Goal: Information Seeking & Learning: Learn about a topic

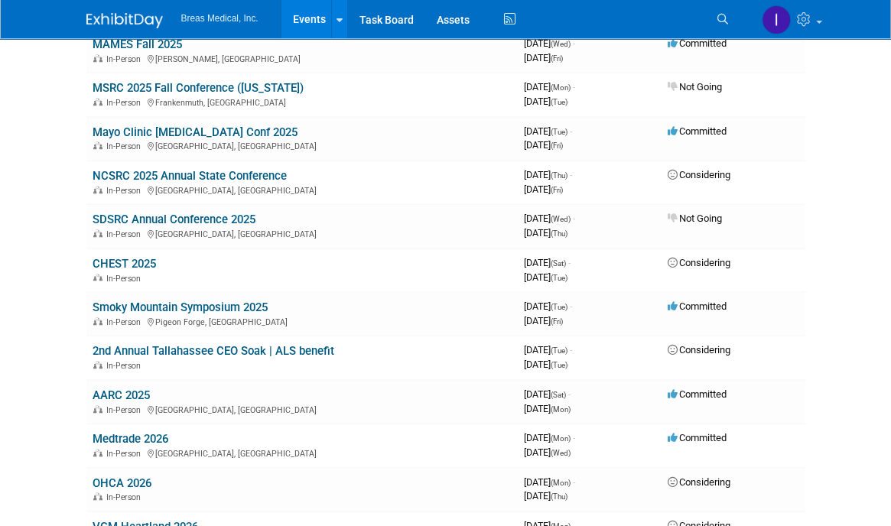
scroll to position [995, 0]
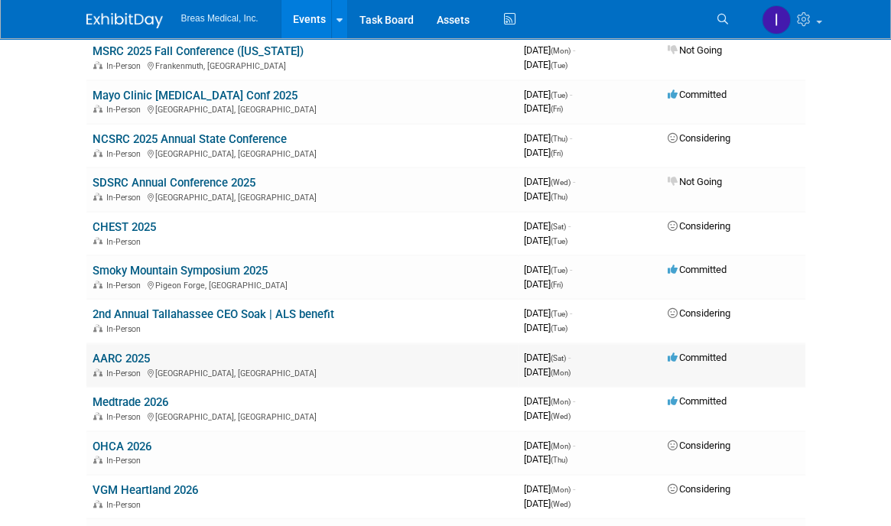
click at [117, 352] on link "AARC 2025" at bounding box center [121, 359] width 57 height 14
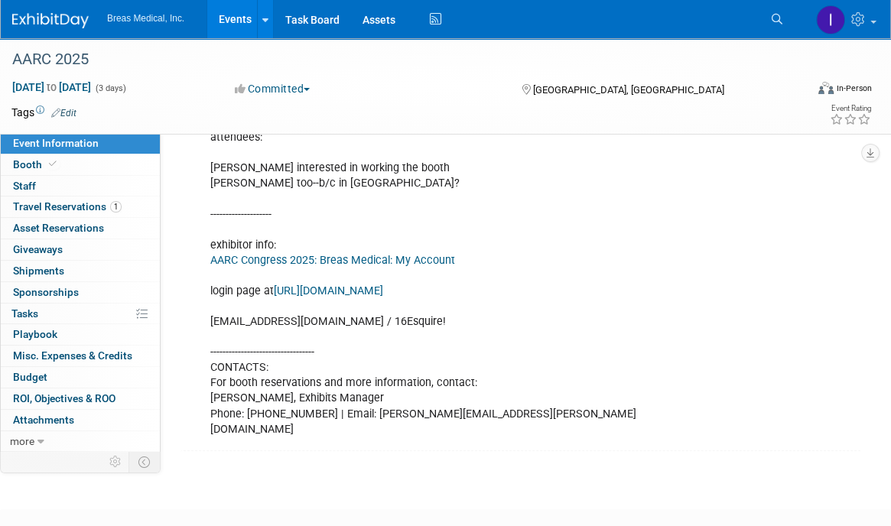
scroll to position [536, 0]
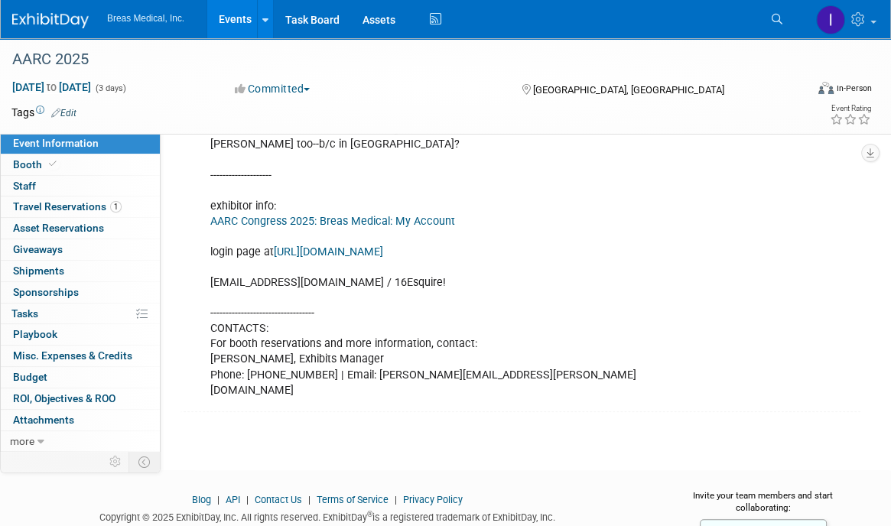
click at [385, 228] on link "AARC Congress 2025: Breas Medical: My Account" at bounding box center [332, 221] width 245 height 13
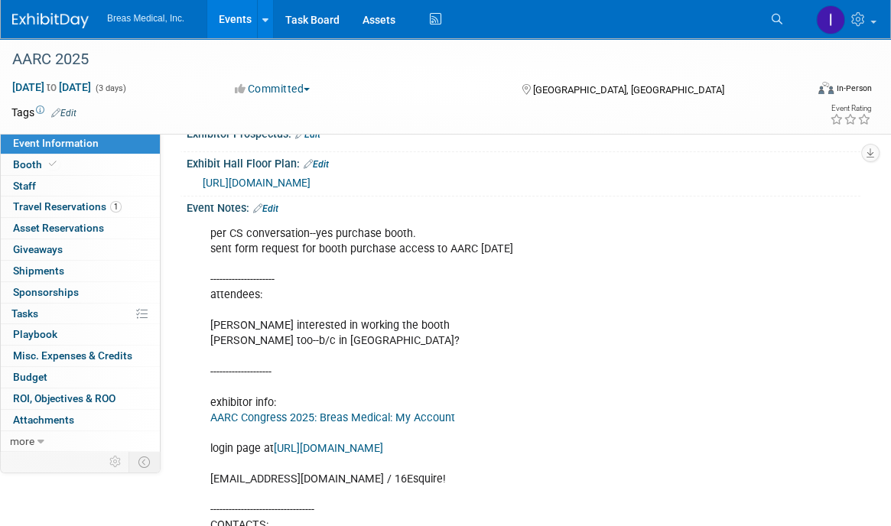
scroll to position [306, 0]
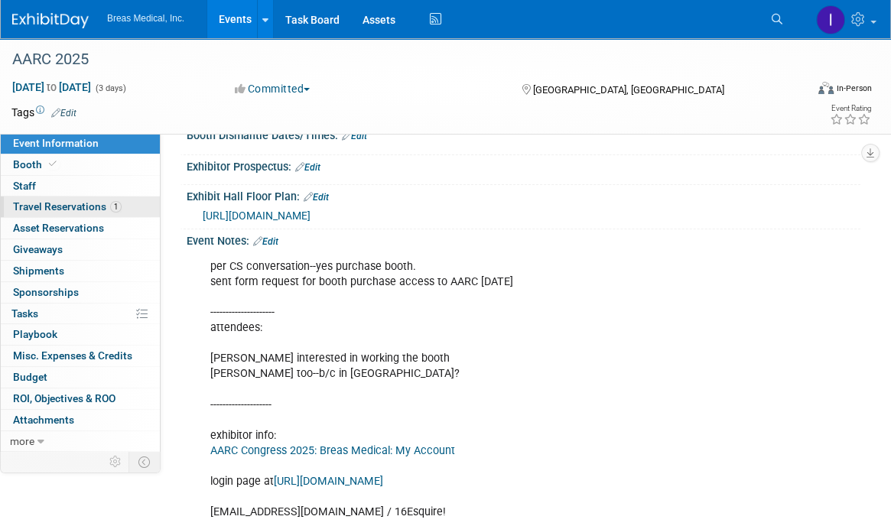
click at [21, 199] on link "1 Travel Reservations 1" at bounding box center [80, 207] width 159 height 21
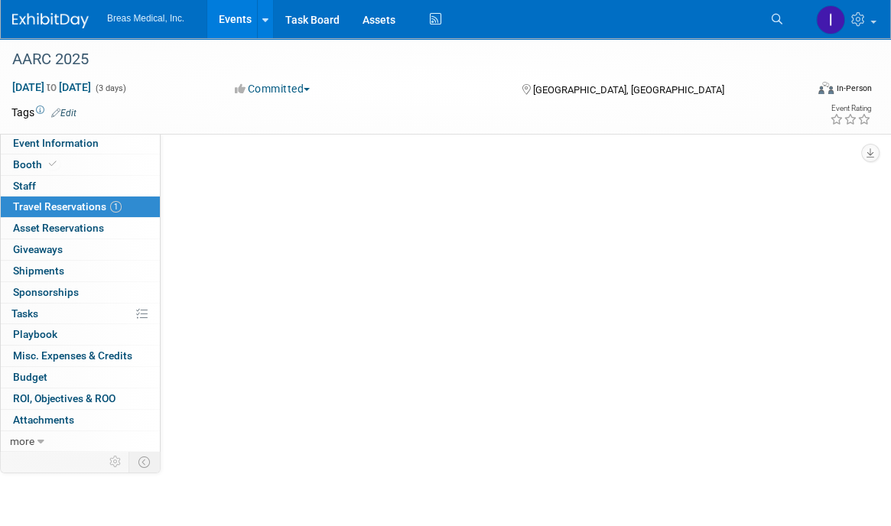
scroll to position [0, 0]
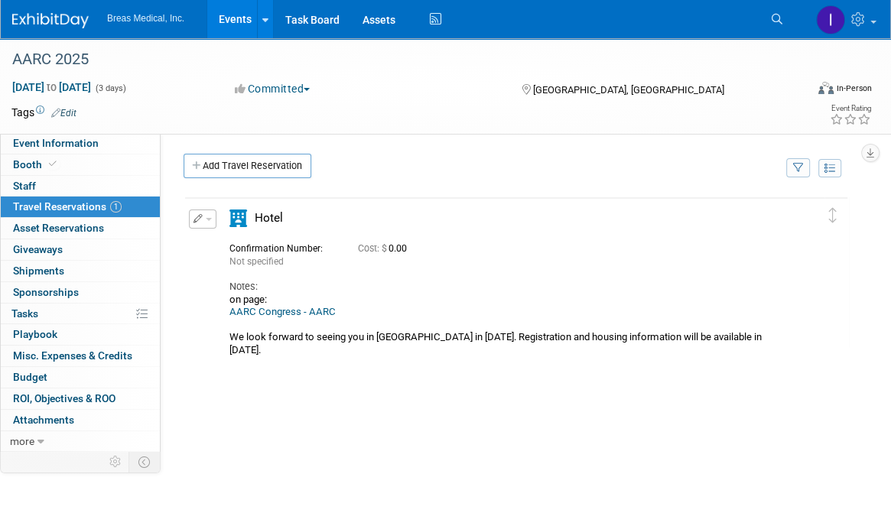
click at [256, 310] on link "AARC Congress - AARC" at bounding box center [283, 311] width 106 height 11
click at [230, 14] on link "Events" at bounding box center [235, 19] width 56 height 38
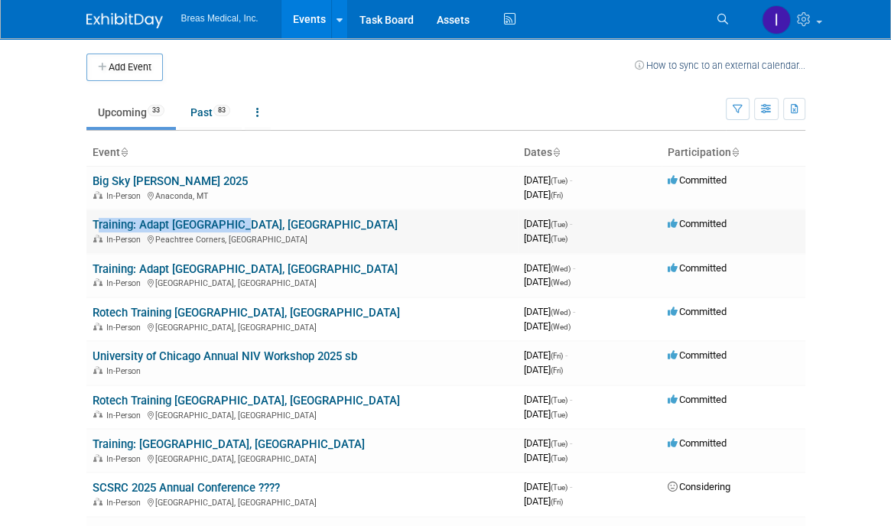
drag, startPoint x: 89, startPoint y: 220, endPoint x: 252, endPoint y: 230, distance: 164.0
click at [252, 230] on td "Training: Adapt [GEOGRAPHIC_DATA], [GEOGRAPHIC_DATA] In-Person [GEOGRAPHIC_DATA…" at bounding box center [301, 232] width 431 height 44
copy link "Training: Adapt [GEOGRAPHIC_DATA], [GEOGRAPHIC_DATA]"
click at [851, 288] on body "Breas Medical, Inc. Events Add Event Bulk Upload Events Shareable Event Boards …" at bounding box center [445, 263] width 891 height 526
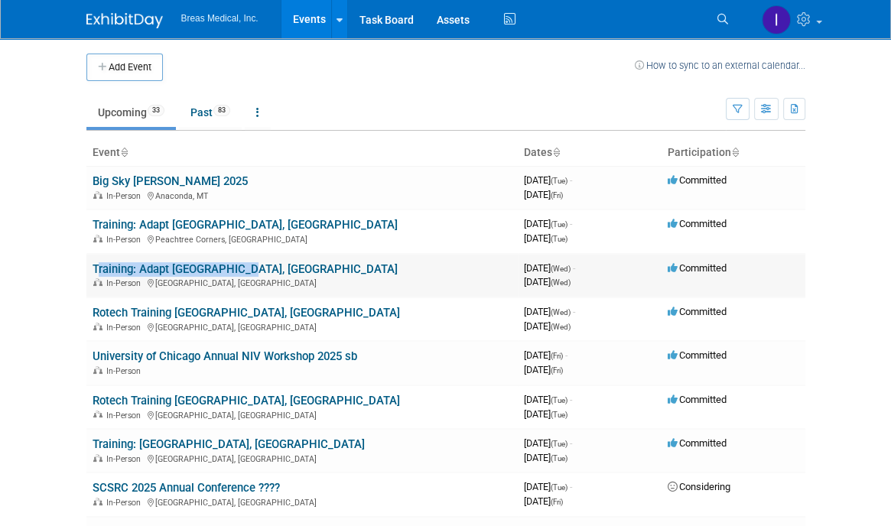
drag, startPoint x: 87, startPoint y: 269, endPoint x: 254, endPoint y: 265, distance: 166.8
click at [254, 265] on td "Training: Adapt [GEOGRAPHIC_DATA], [GEOGRAPHIC_DATA] In-Person [GEOGRAPHIC_DATA…" at bounding box center [301, 276] width 431 height 44
copy link "Training: Adapt [GEOGRAPHIC_DATA], [GEOGRAPHIC_DATA]"
click at [823, 297] on body "Breas Medical, Inc. Events Add Event Bulk Upload Events Shareable Event Boards …" at bounding box center [445, 263] width 891 height 526
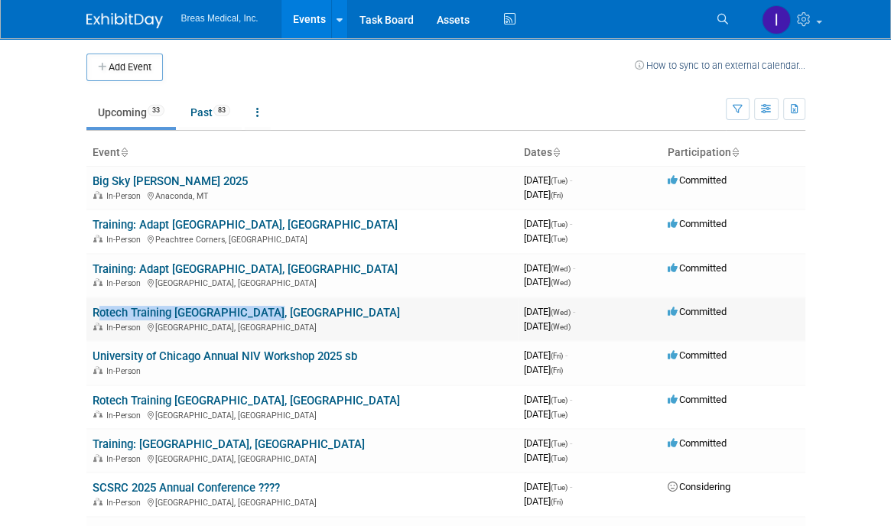
drag, startPoint x: 88, startPoint y: 305, endPoint x: 272, endPoint y: 314, distance: 184.6
click at [272, 314] on td "Rotech Training [GEOGRAPHIC_DATA], [GEOGRAPHIC_DATA] In-Person [GEOGRAPHIC_DATA…" at bounding box center [301, 320] width 431 height 44
copy link "Rotech Training [GEOGRAPHIC_DATA], [GEOGRAPHIC_DATA]"
click at [845, 383] on body "Breas Medical, Inc. Events Add Event Bulk Upload Events Shareable Event Boards …" at bounding box center [445, 263] width 891 height 526
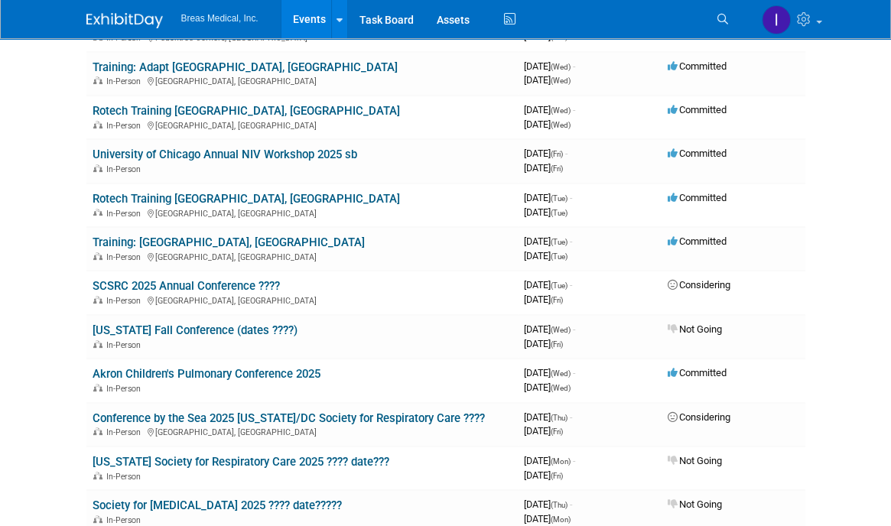
scroll to position [230, 0]
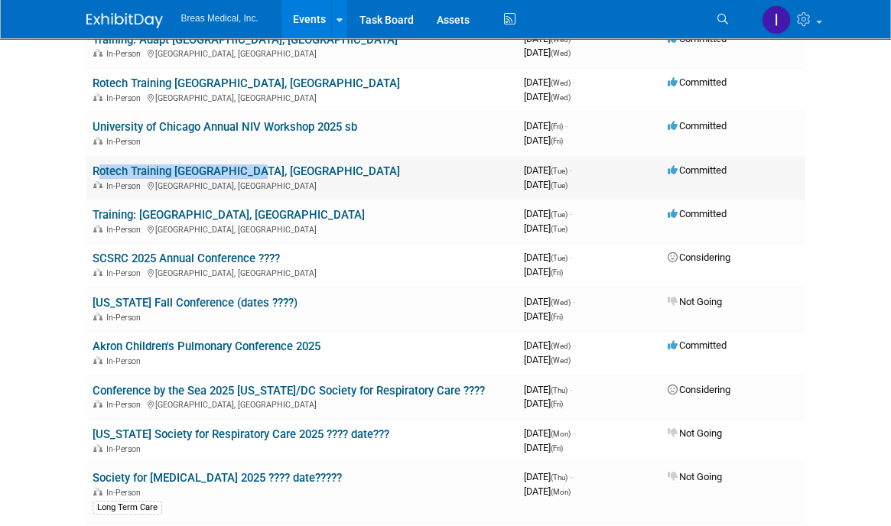
drag, startPoint x: 89, startPoint y: 168, endPoint x: 248, endPoint y: 168, distance: 159.1
click at [248, 168] on td "Rotech Training Lexington, KY In-Person Lexington, KY" at bounding box center [301, 178] width 431 height 44
drag, startPoint x: 248, startPoint y: 168, endPoint x: 199, endPoint y: 171, distance: 49.1
click at [199, 171] on link "Rotech Training Lexington, KY" at bounding box center [247, 171] width 308 height 14
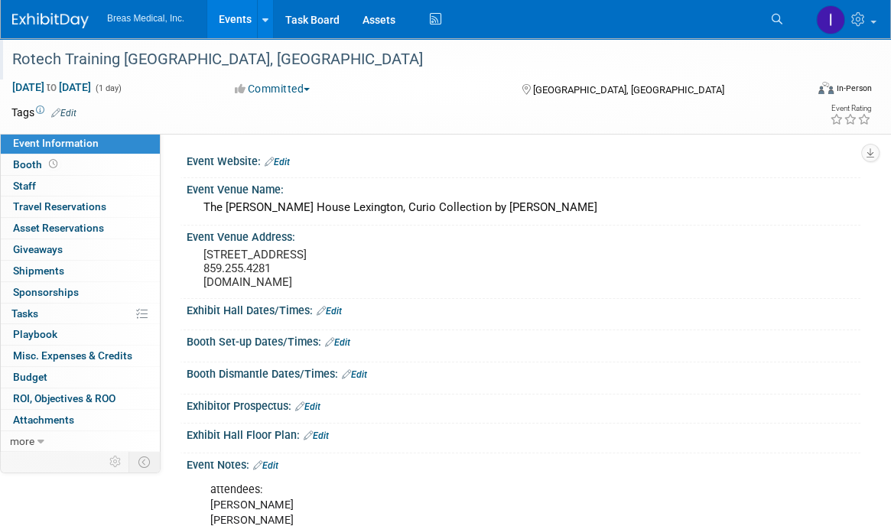
click at [13, 59] on div "Rotech Training [GEOGRAPHIC_DATA], [GEOGRAPHIC_DATA]" at bounding box center [397, 60] width 781 height 28
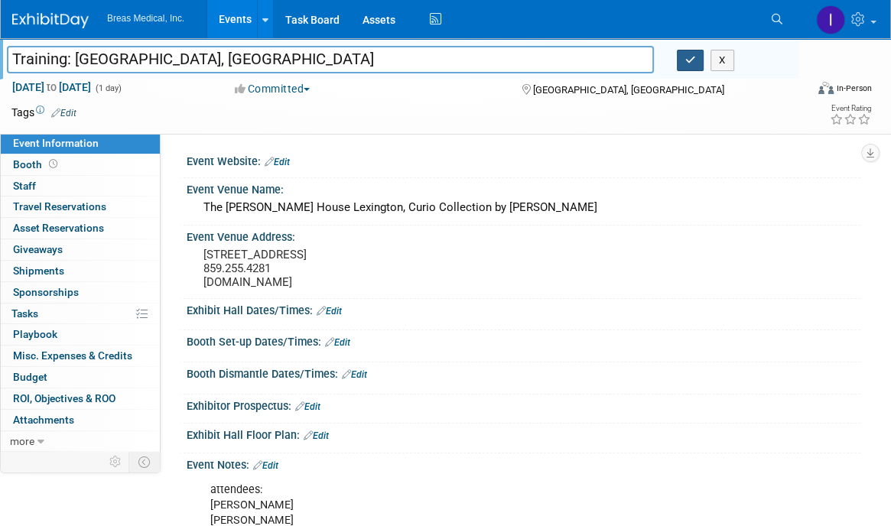
type input "Training: Rotech Lexington, KY"
drag, startPoint x: 685, startPoint y: 64, endPoint x: 558, endPoint y: 141, distance: 148.9
click at [685, 65] on icon "button" at bounding box center [690, 60] width 11 height 10
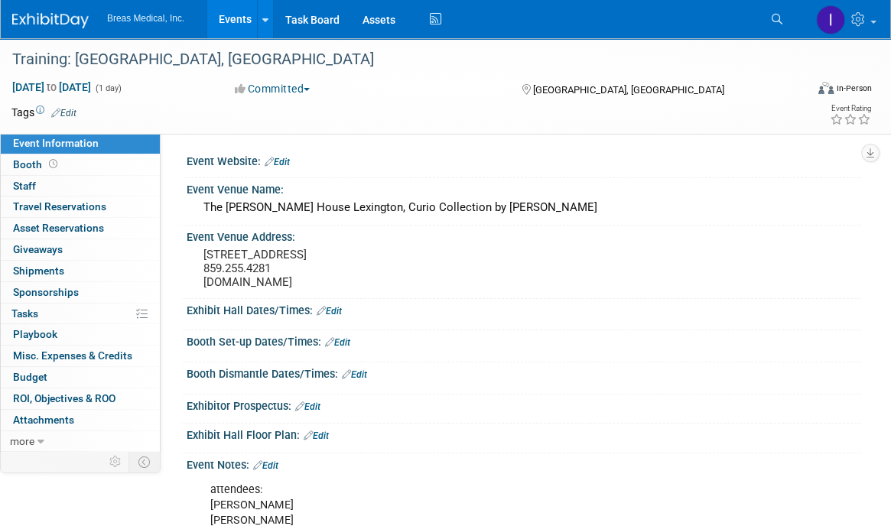
click at [768, 395] on div "Booth Dismantle Dates/Times: Edit Save Changes Cancel" at bounding box center [520, 379] width 681 height 32
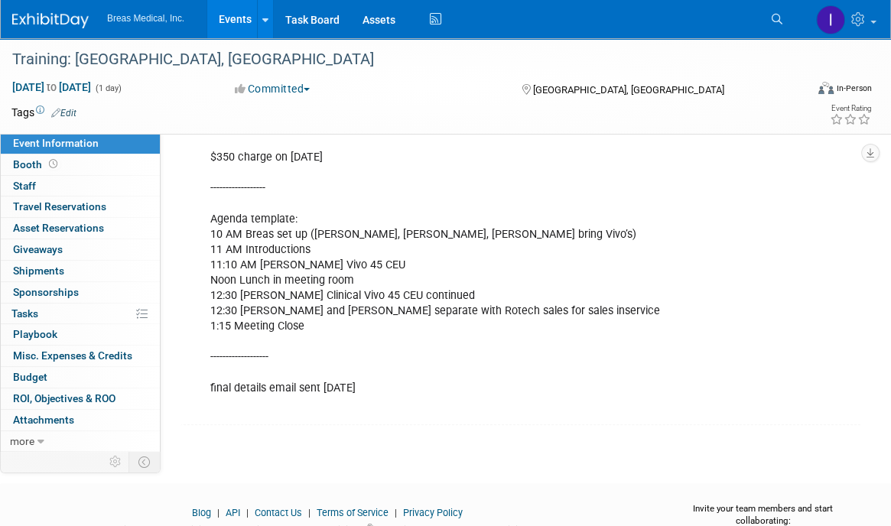
scroll to position [1220, 0]
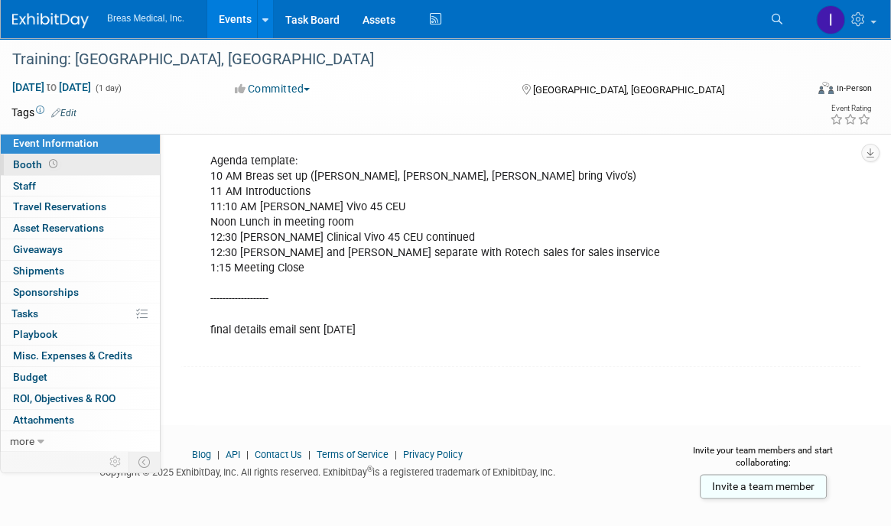
click at [28, 164] on span "Booth" at bounding box center [36, 164] width 47 height 12
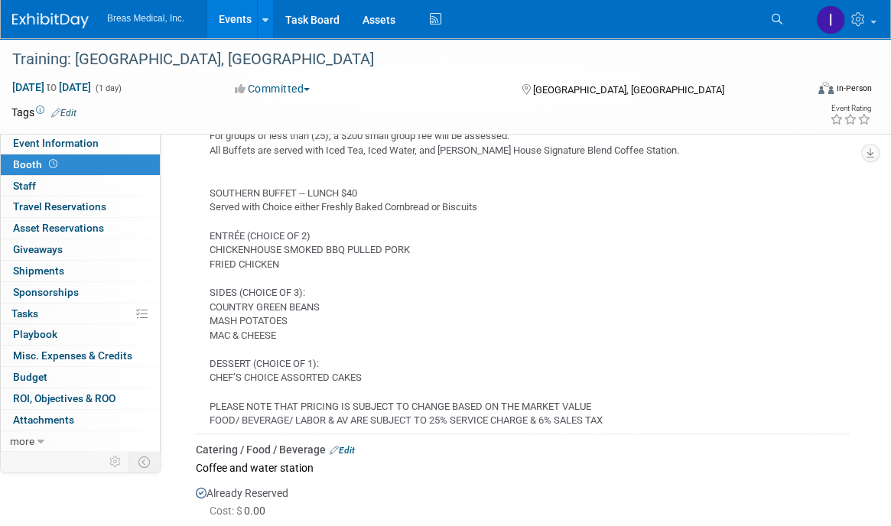
scroll to position [918, 0]
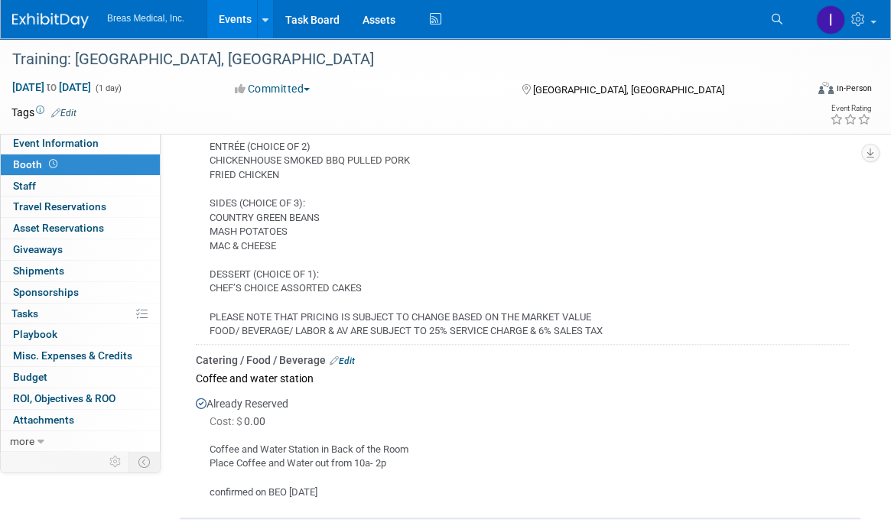
click at [820, 291] on div "BUFFET MEALS Minimum 25 People – 2 Hour Maximum Service. For groups of less tha…" at bounding box center [522, 169] width 653 height 340
click at [223, 18] on link "Events" at bounding box center [235, 19] width 56 height 38
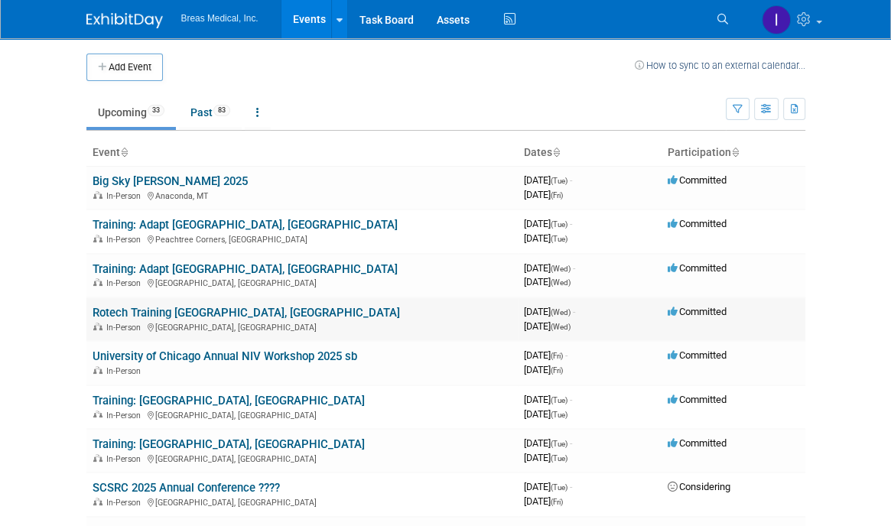
click at [178, 306] on link "Rotech Training [GEOGRAPHIC_DATA], [GEOGRAPHIC_DATA]" at bounding box center [247, 313] width 308 height 14
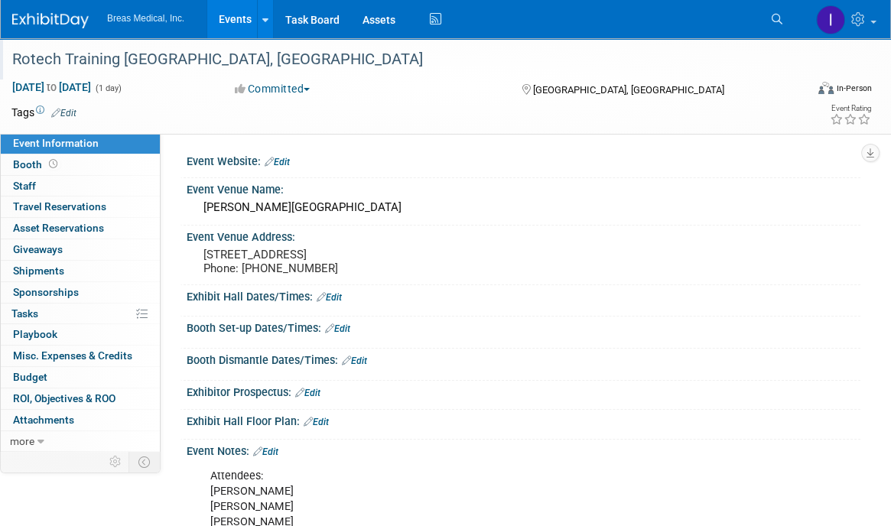
click at [147, 63] on div "Rotech Training [GEOGRAPHIC_DATA], [GEOGRAPHIC_DATA]" at bounding box center [397, 60] width 781 height 28
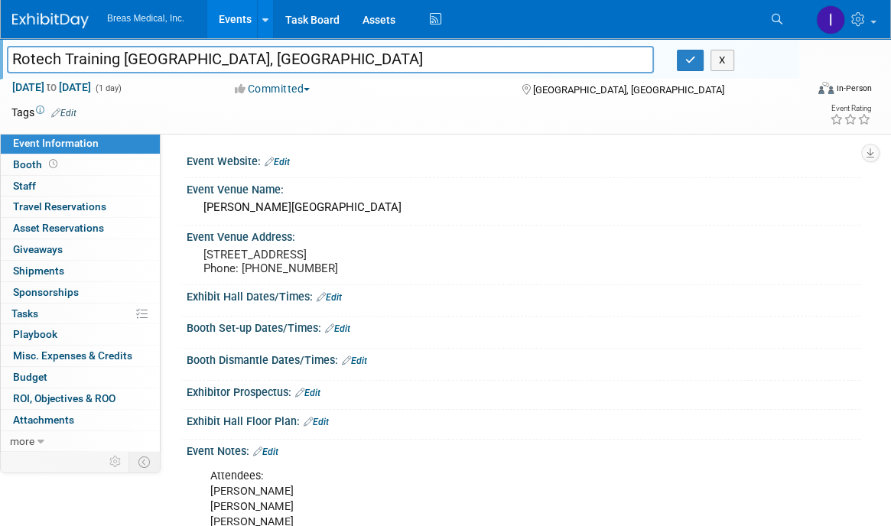
drag, startPoint x: 124, startPoint y: 57, endPoint x: 63, endPoint y: 57, distance: 60.4
click at [63, 57] on input "Rotech Training [GEOGRAPHIC_DATA], [GEOGRAPHIC_DATA]" at bounding box center [330, 59] width 647 height 27
type input "Training: [GEOGRAPHIC_DATA], [GEOGRAPHIC_DATA]"
click at [692, 61] on icon "button" at bounding box center [690, 60] width 11 height 10
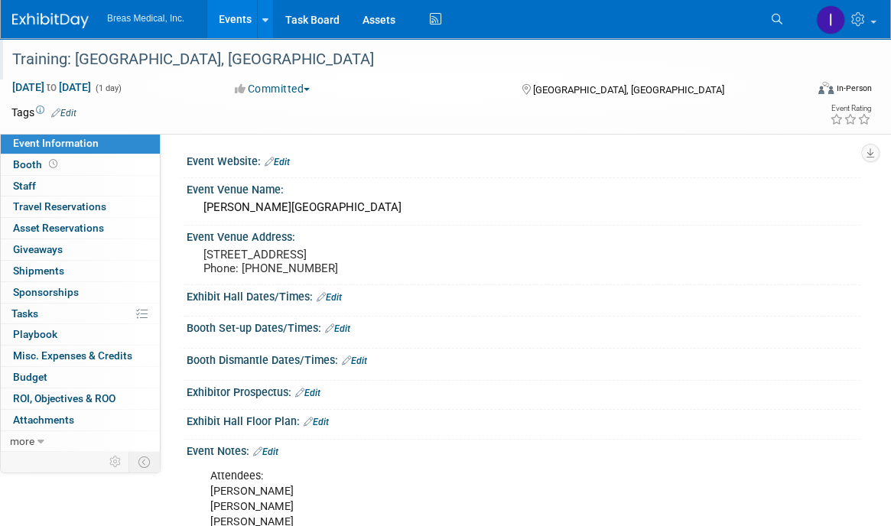
click at [768, 337] on div "Booth Set-up Dates/Times: Edit" at bounding box center [524, 327] width 674 height 20
click at [239, 18] on link "Events" at bounding box center [235, 19] width 56 height 38
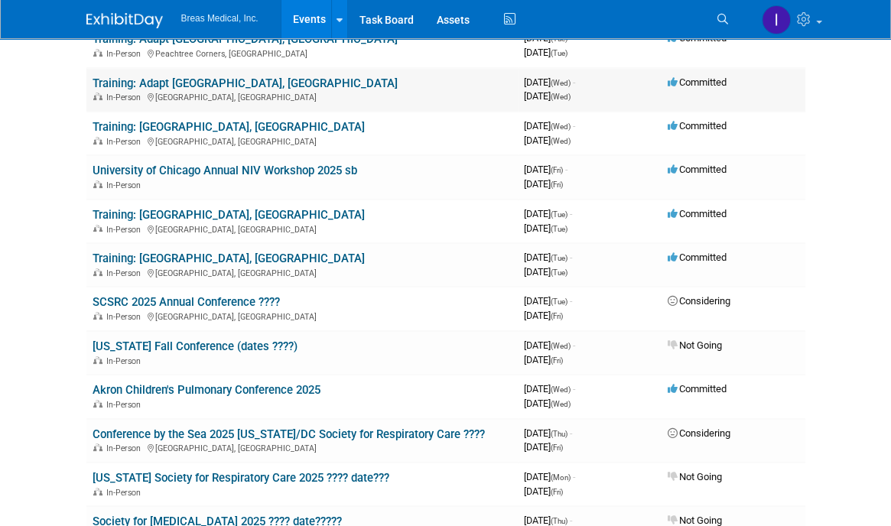
scroll to position [230, 0]
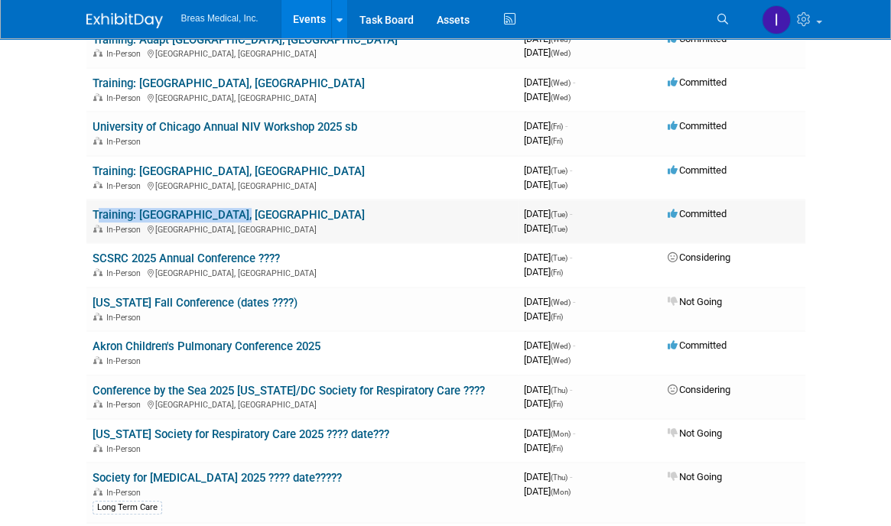
drag, startPoint x: 249, startPoint y: 213, endPoint x: 90, endPoint y: 207, distance: 158.5
click at [90, 207] on td "Training: [GEOGRAPHIC_DATA], [GEOGRAPHIC_DATA] In-Person [GEOGRAPHIC_DATA], [GE…" at bounding box center [301, 222] width 431 height 44
copy link "Training: [GEOGRAPHIC_DATA], [GEOGRAPHIC_DATA]"
click at [858, 297] on html "Breas Medical, Inc. Events Add Event Bulk Upload Events Shareable Event Boards …" at bounding box center [445, 33] width 891 height 526
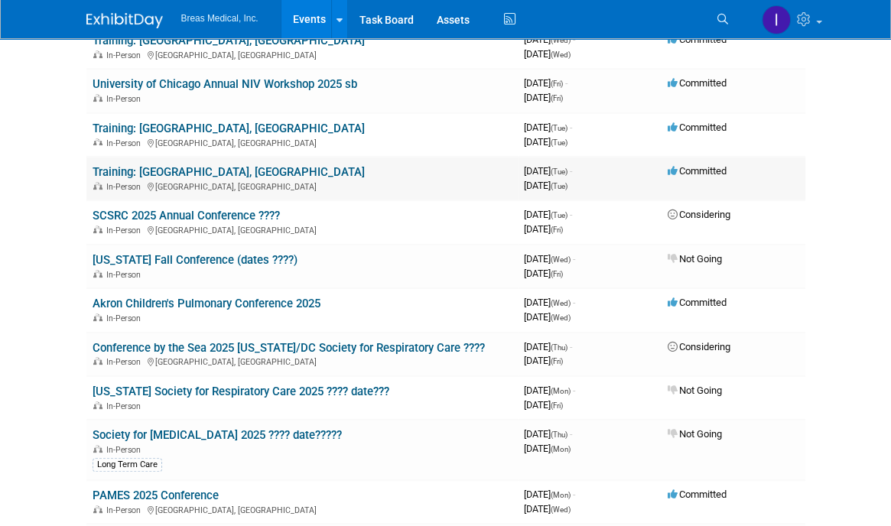
scroll to position [306, 0]
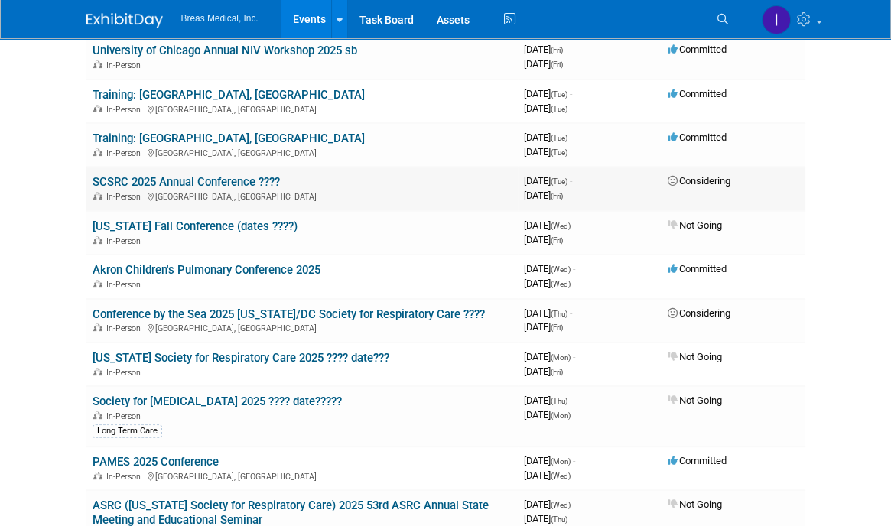
drag, startPoint x: 89, startPoint y: 180, endPoint x: 289, endPoint y: 183, distance: 200.5
click at [289, 183] on td "SCSRC 2025 Annual Conference ???? In-Person Myrtle Beach, SC" at bounding box center [301, 189] width 431 height 44
click at [218, 177] on link "SCSRC 2025 Annual Conference ????" at bounding box center [186, 182] width 187 height 14
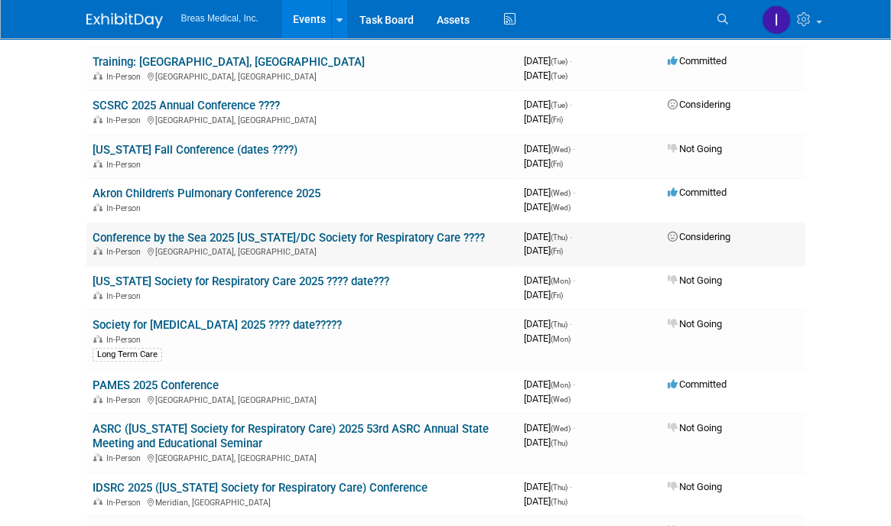
click at [242, 232] on link "Conference by the Sea 2025 [US_STATE]/DC Society for Respiratory Care ????" at bounding box center [289, 238] width 392 height 14
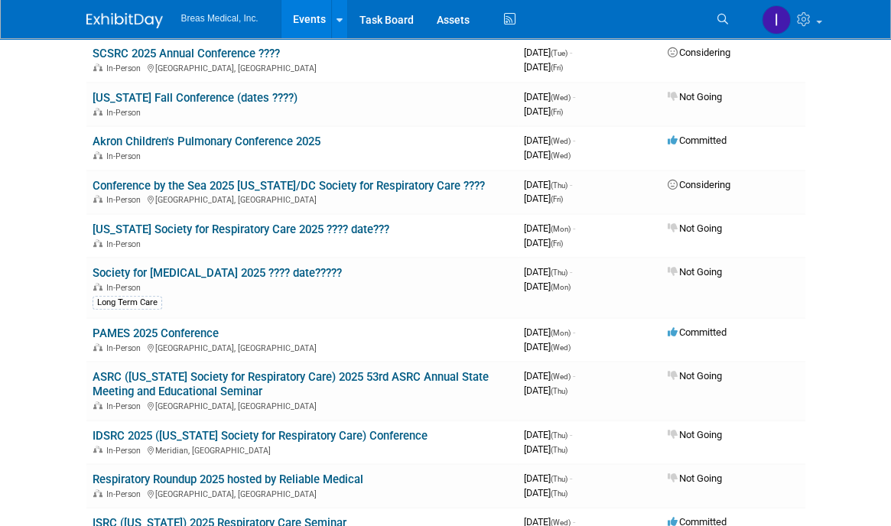
scroll to position [459, 0]
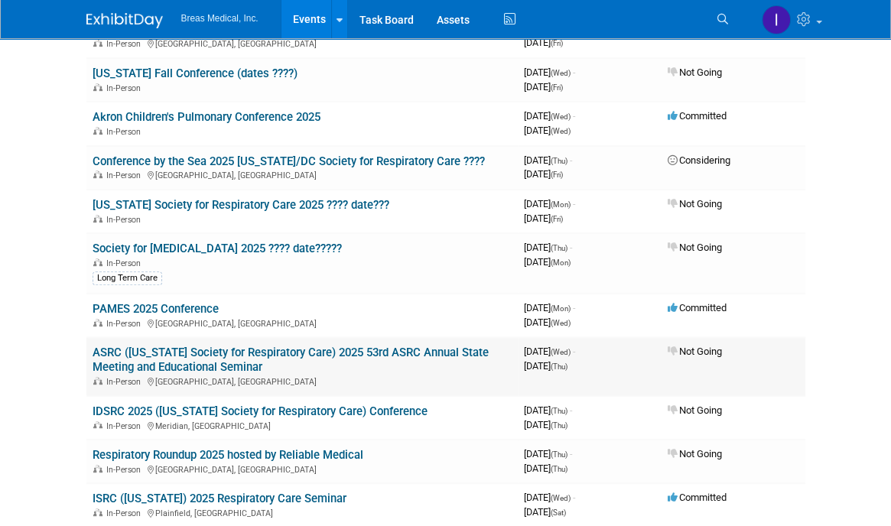
click at [205, 354] on link "ASRC ([US_STATE] Society for Respiratory Care) 2025 53rd ASRC Annual State Meet…" at bounding box center [291, 360] width 396 height 28
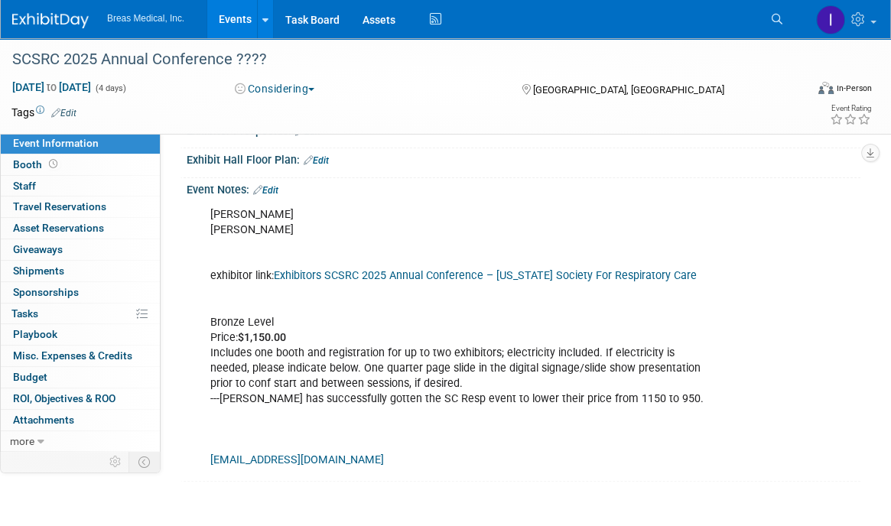
scroll to position [306, 0]
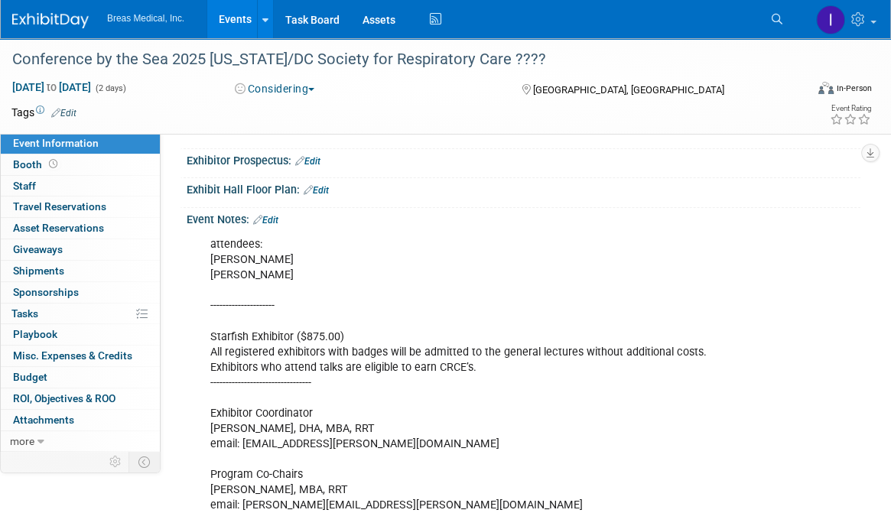
scroll to position [306, 0]
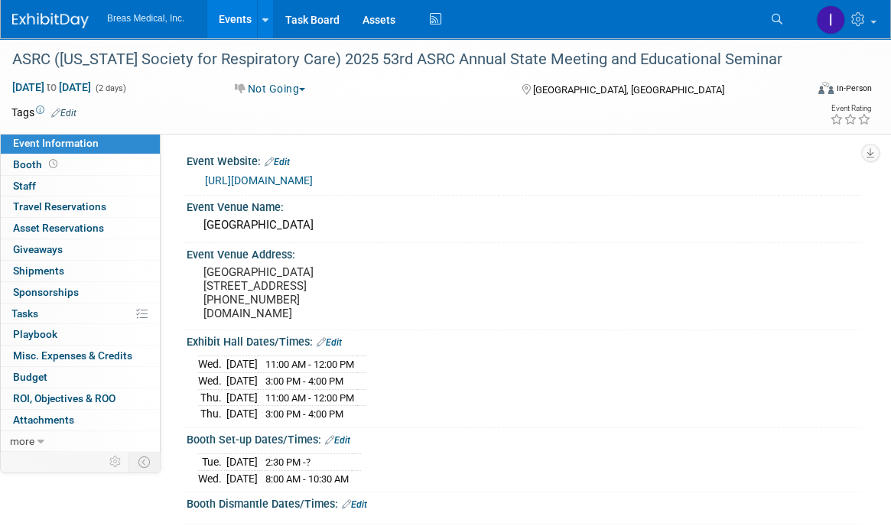
click at [305, 88] on span "button" at bounding box center [302, 89] width 6 height 3
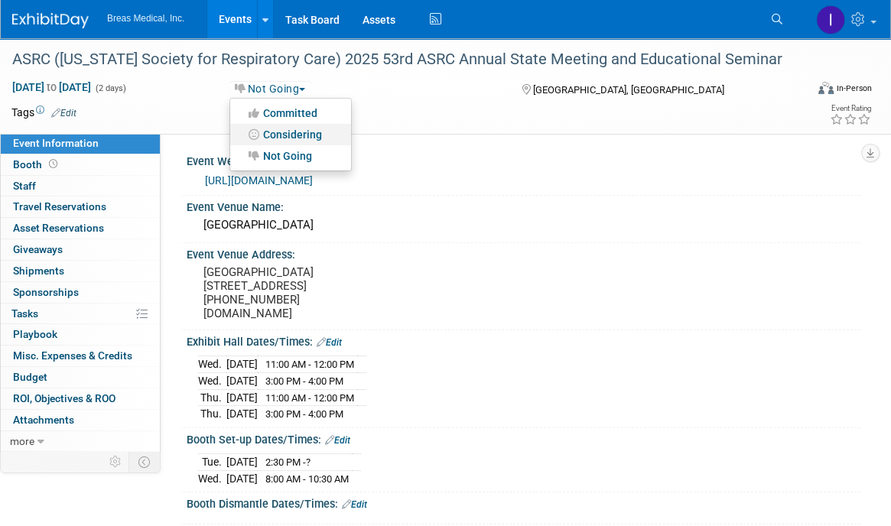
click at [295, 129] on link "Considering" at bounding box center [290, 134] width 121 height 21
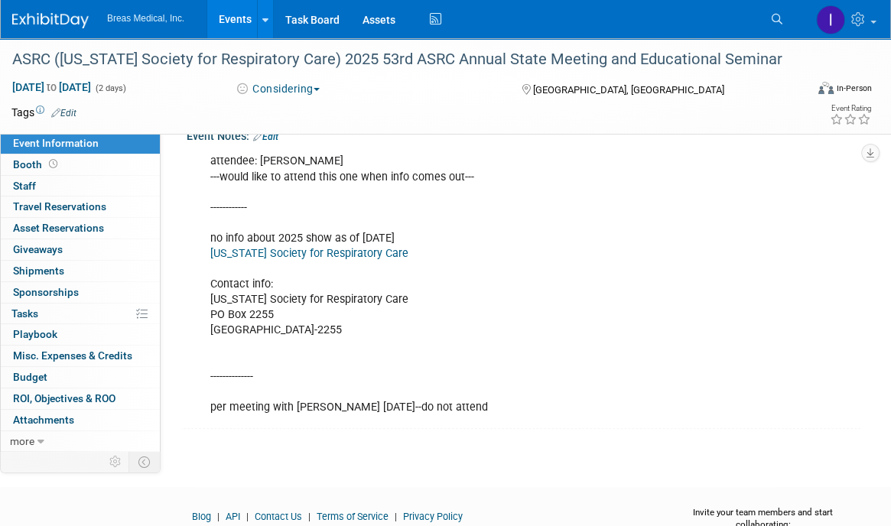
scroll to position [383, 0]
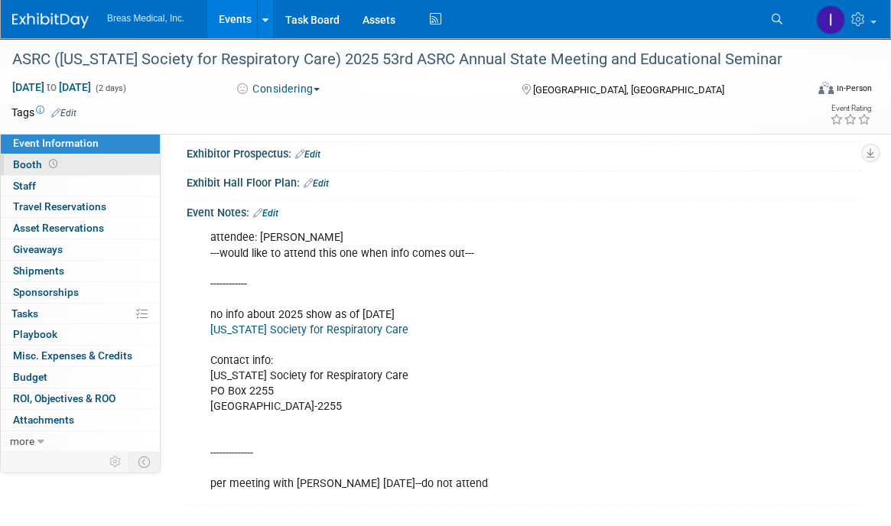
click at [28, 165] on span "Booth" at bounding box center [36, 164] width 47 height 12
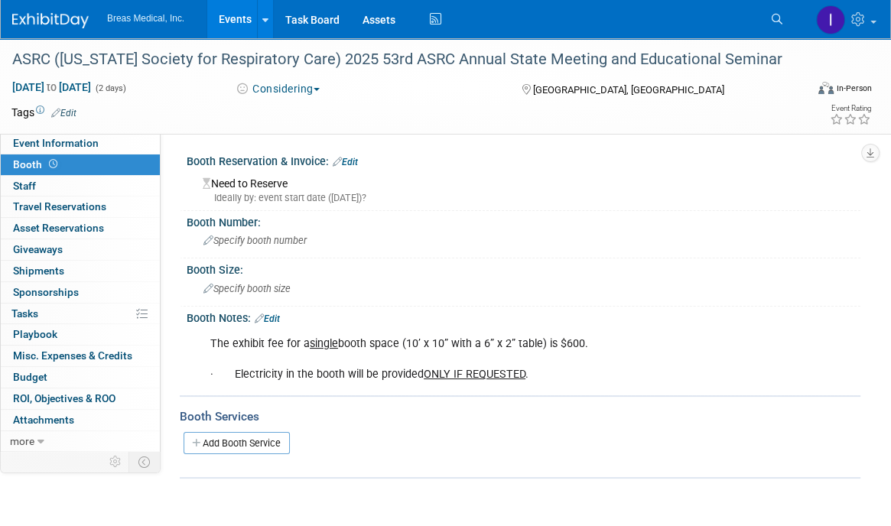
click at [239, 18] on link "Events" at bounding box center [235, 19] width 56 height 38
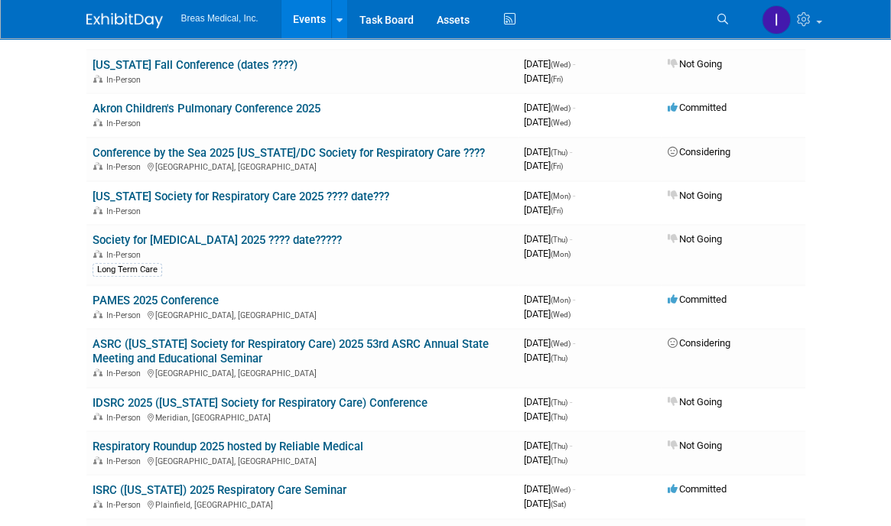
scroll to position [536, 0]
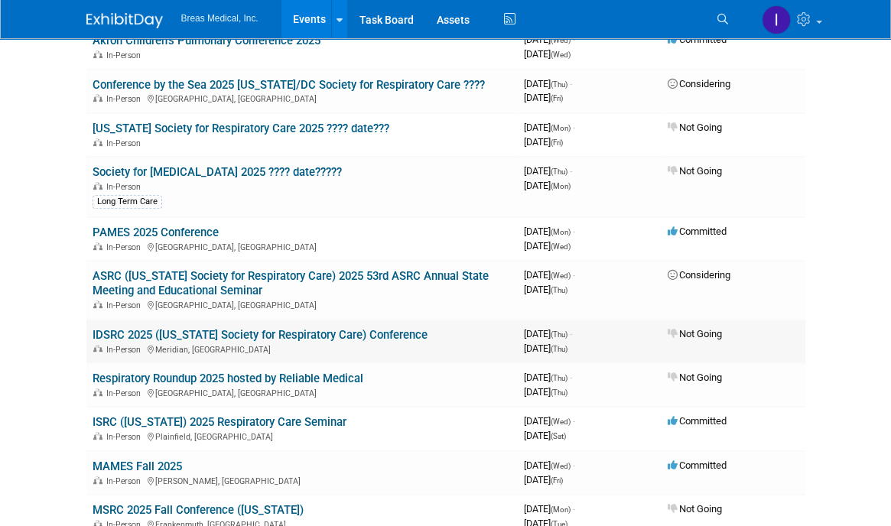
click at [200, 328] on link "IDSRC 2025 ([US_STATE] Society for Respiratory Care) Conference" at bounding box center [260, 335] width 335 height 14
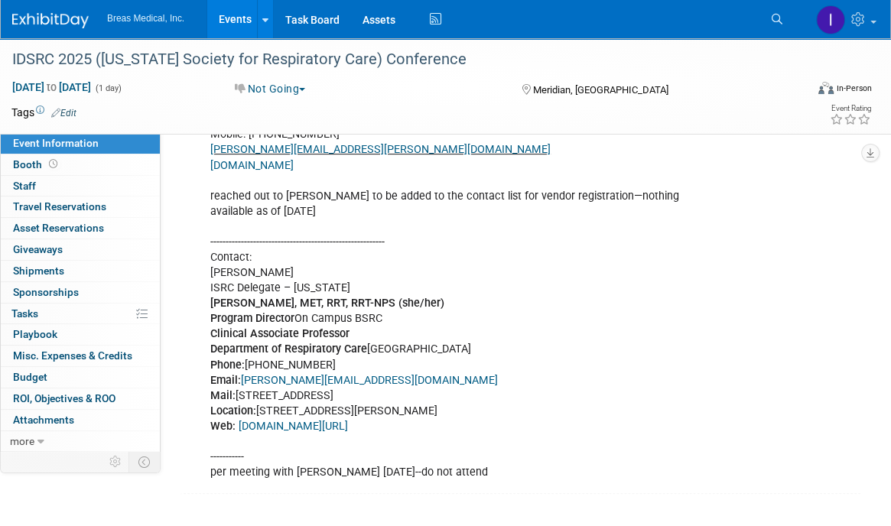
scroll to position [459, 0]
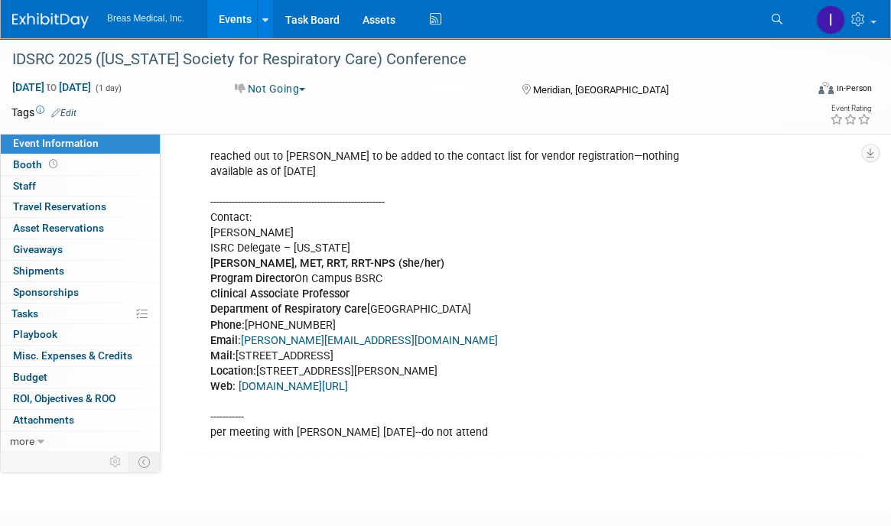
click at [221, 20] on link "Events" at bounding box center [235, 19] width 56 height 38
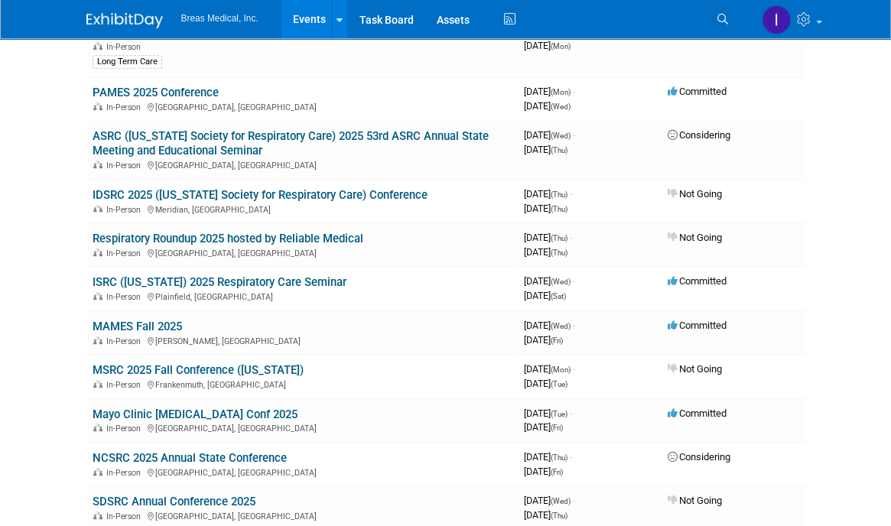
scroll to position [689, 0]
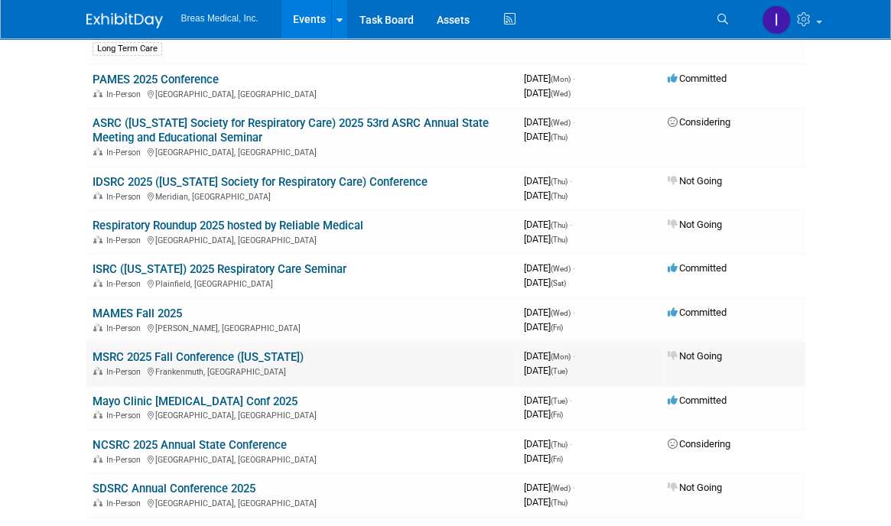
click at [135, 350] on link "MSRC 2025 Fall Conference ([US_STATE])" at bounding box center [198, 357] width 211 height 14
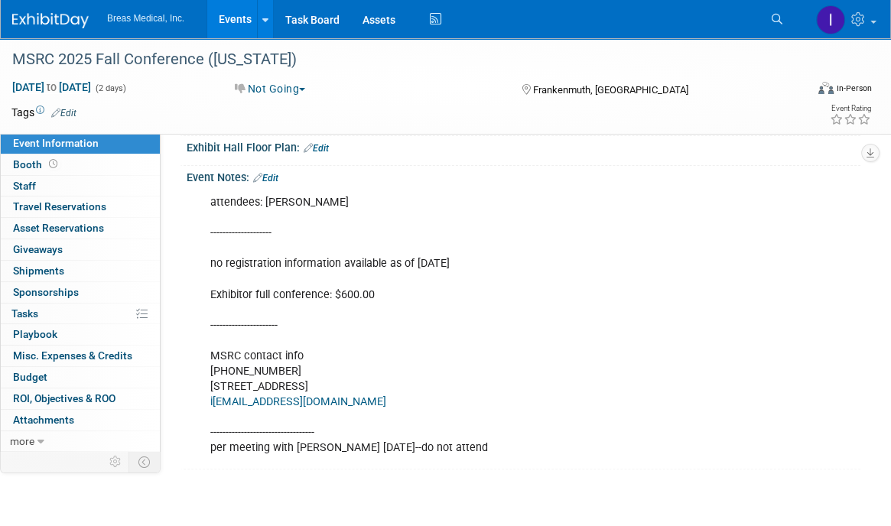
scroll to position [306, 0]
click at [241, 21] on link "Events" at bounding box center [235, 19] width 56 height 38
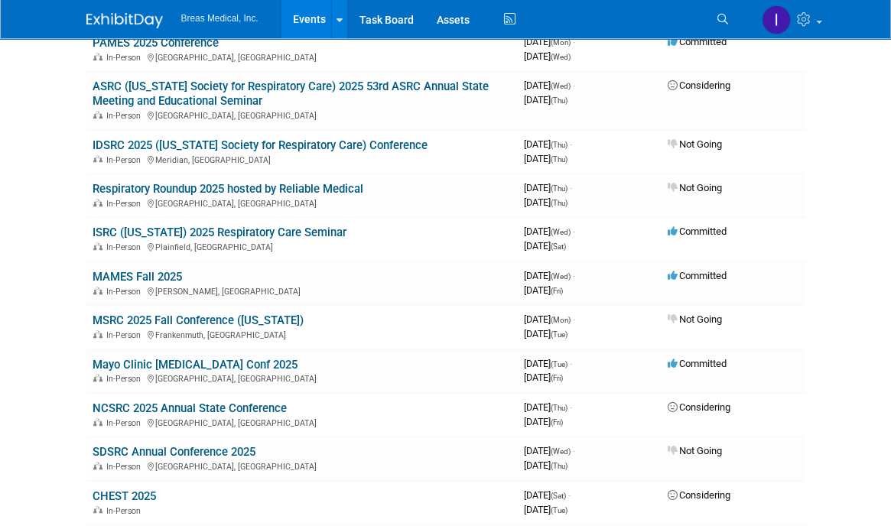
scroll to position [842, 0]
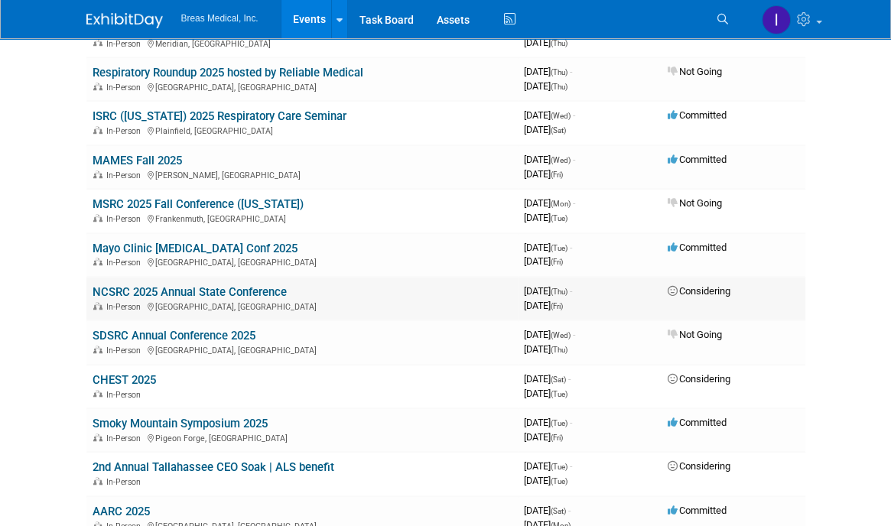
click at [229, 289] on link "NCSRC 2025 Annual State Conference" at bounding box center [190, 292] width 194 height 14
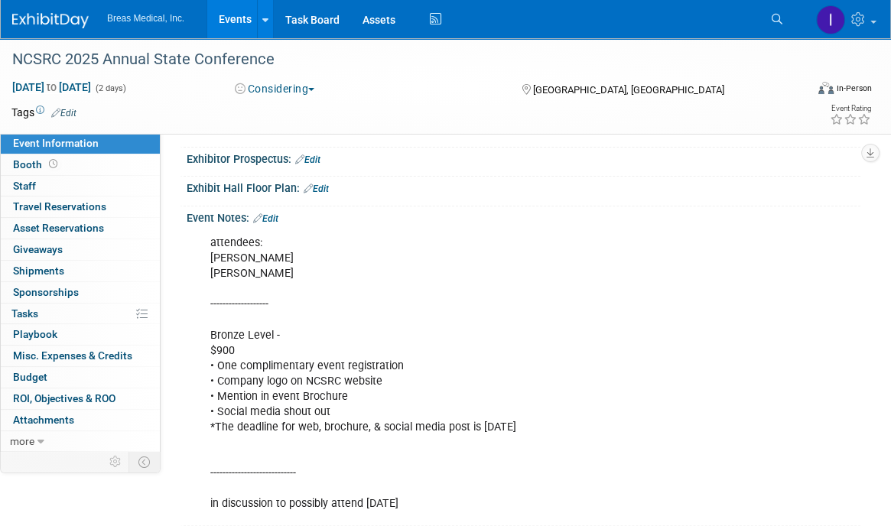
scroll to position [306, 0]
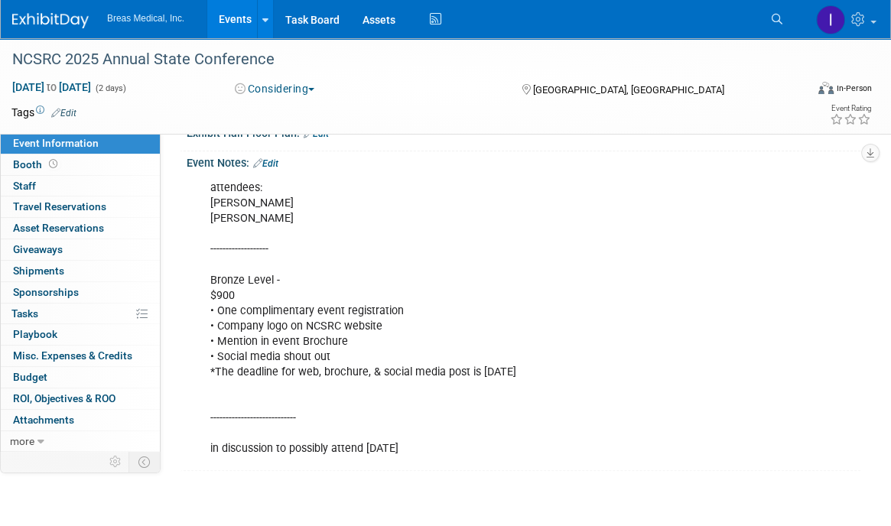
click at [225, 18] on link "Events" at bounding box center [235, 19] width 56 height 38
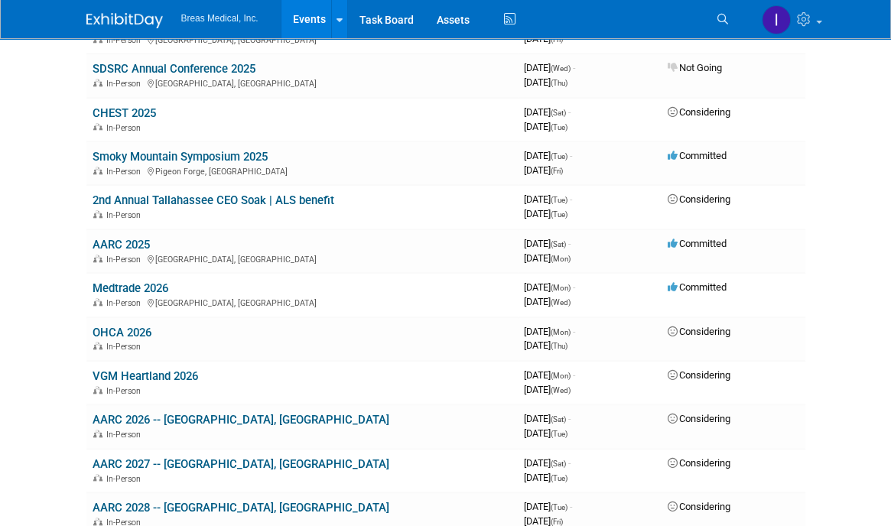
scroll to position [1071, 0]
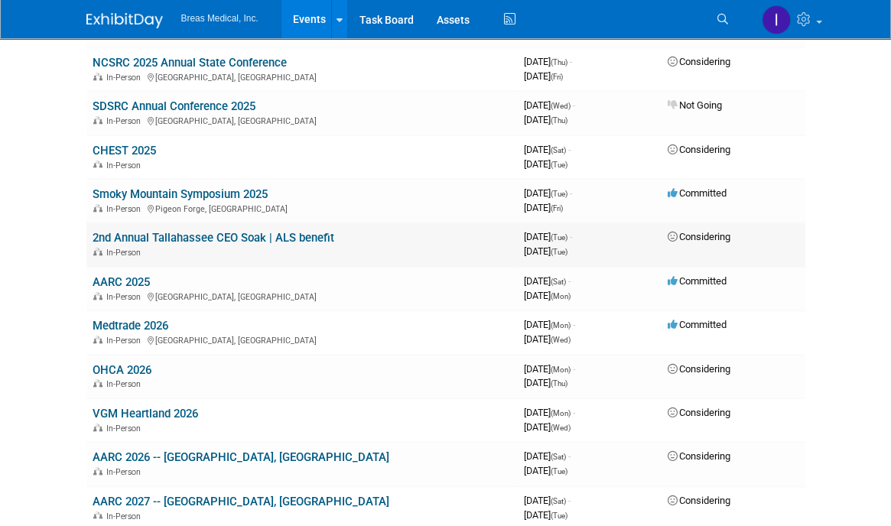
click at [259, 235] on link "2nd Annual Tallahassee CEO Soak | ALS benefit" at bounding box center [214, 238] width 242 height 14
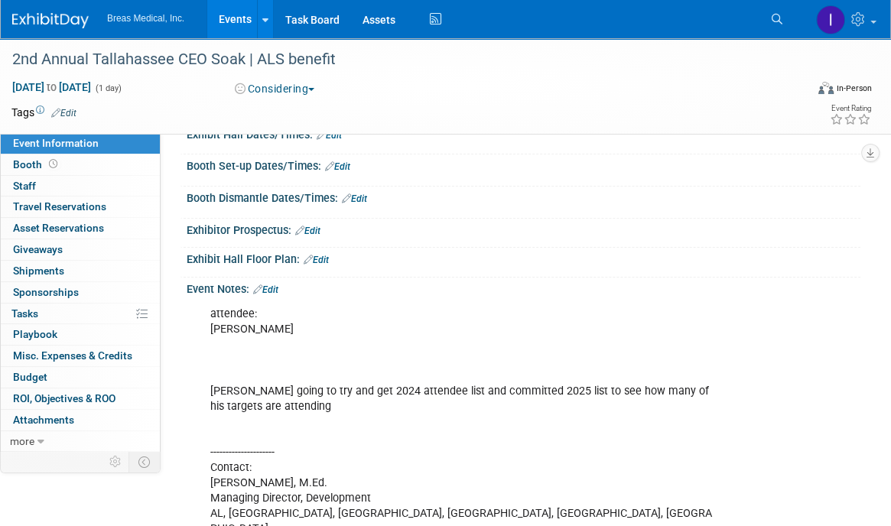
scroll to position [153, 0]
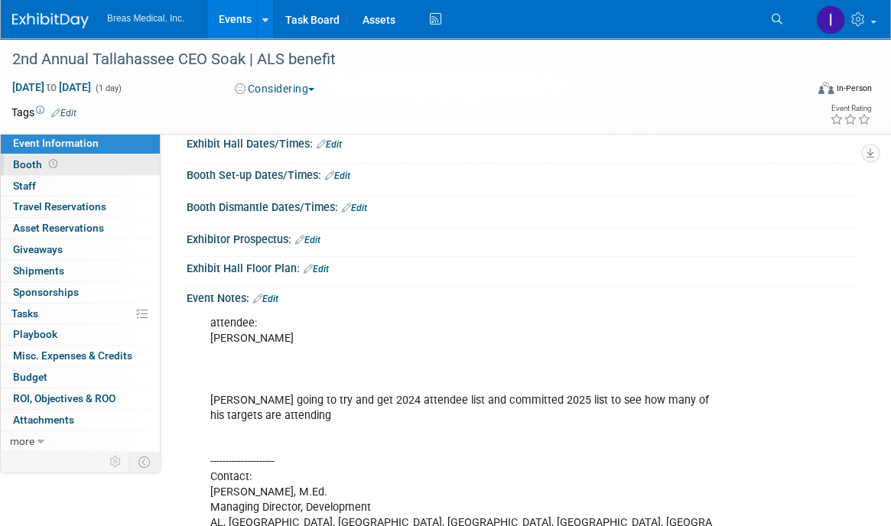
click at [32, 162] on span "Booth" at bounding box center [36, 164] width 47 height 12
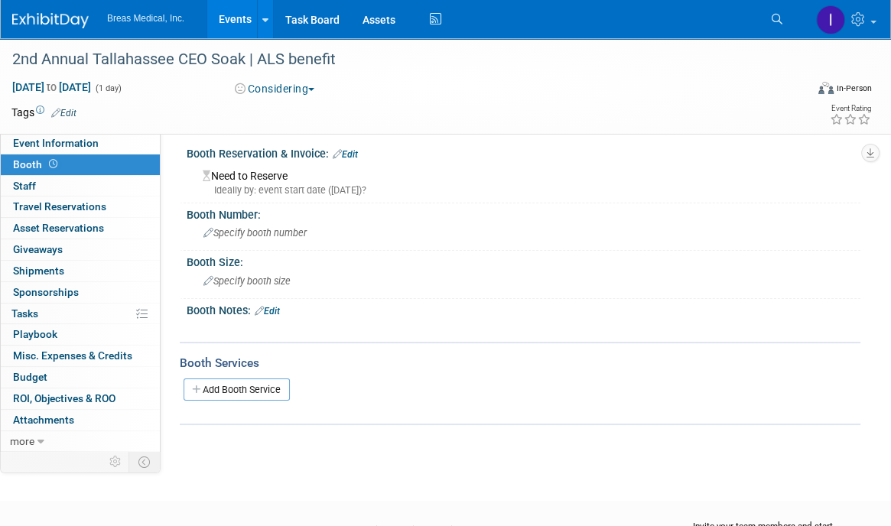
scroll to position [0, 0]
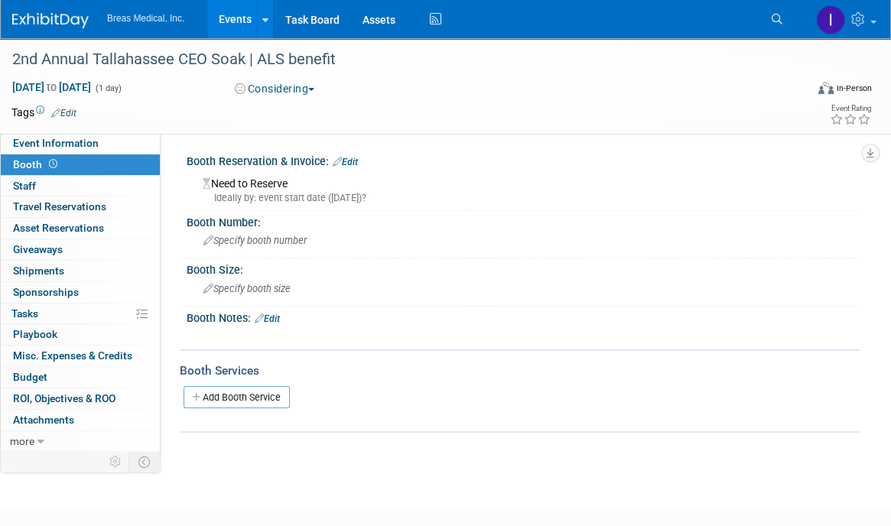
click at [217, 18] on link "Events" at bounding box center [235, 19] width 56 height 38
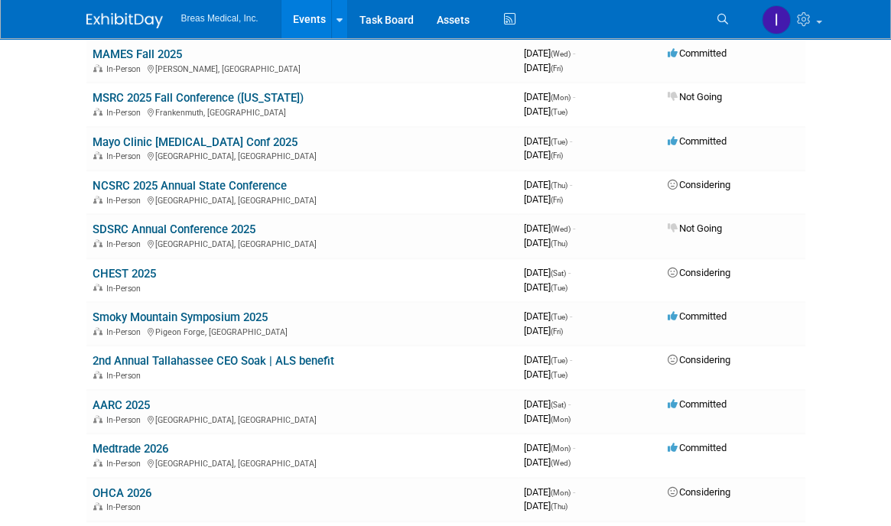
scroll to position [1148, 0]
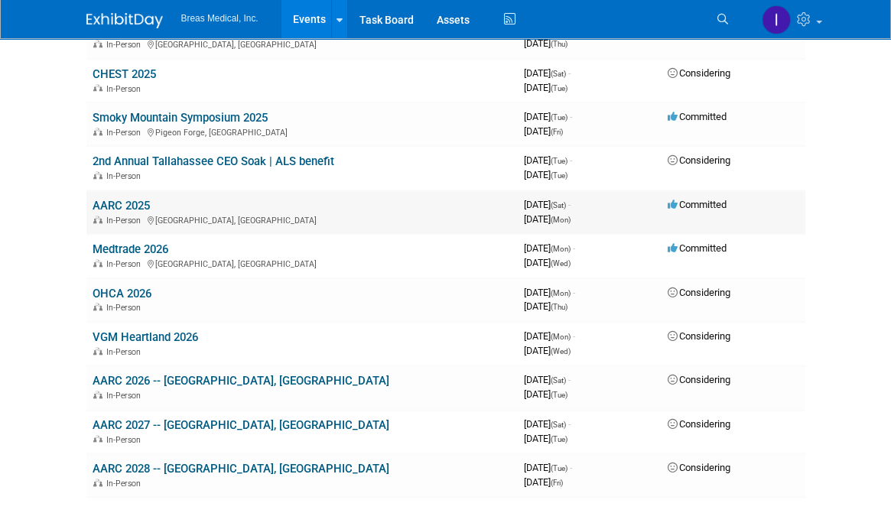
click at [118, 199] on link "AARC 2025" at bounding box center [121, 206] width 57 height 14
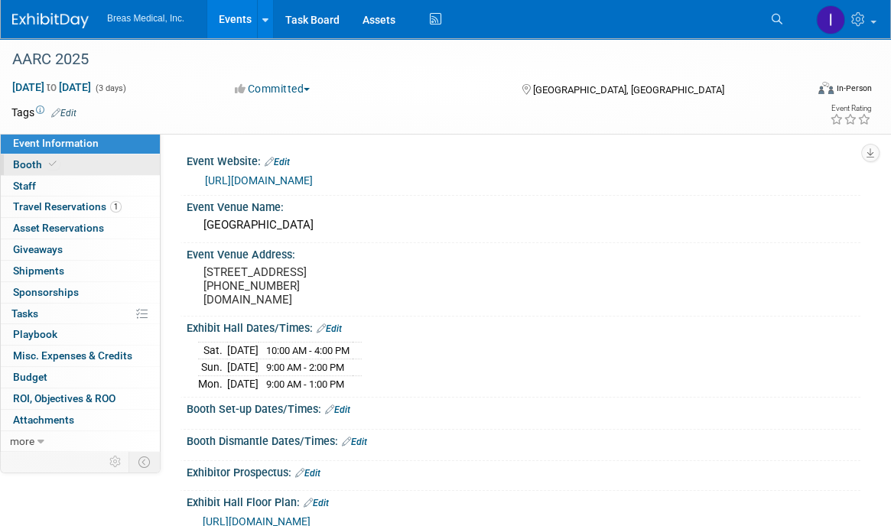
click at [32, 164] on span "Booth" at bounding box center [36, 164] width 47 height 12
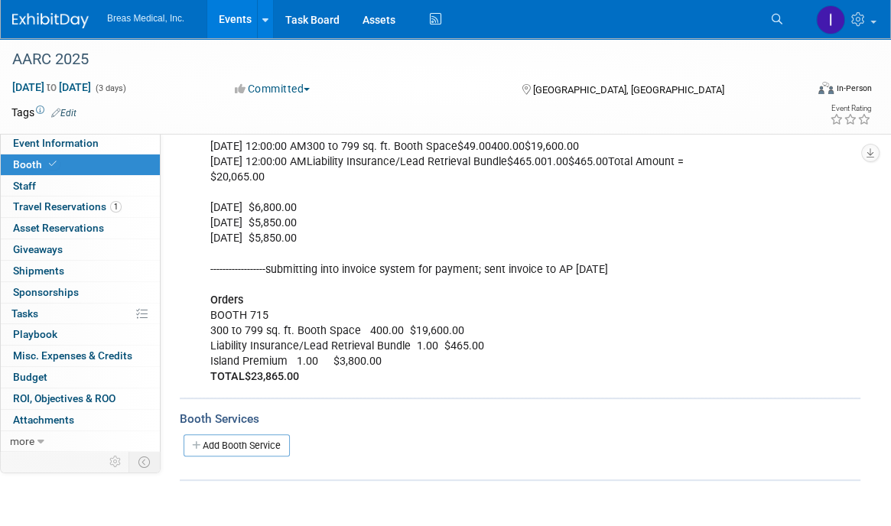
scroll to position [383, 0]
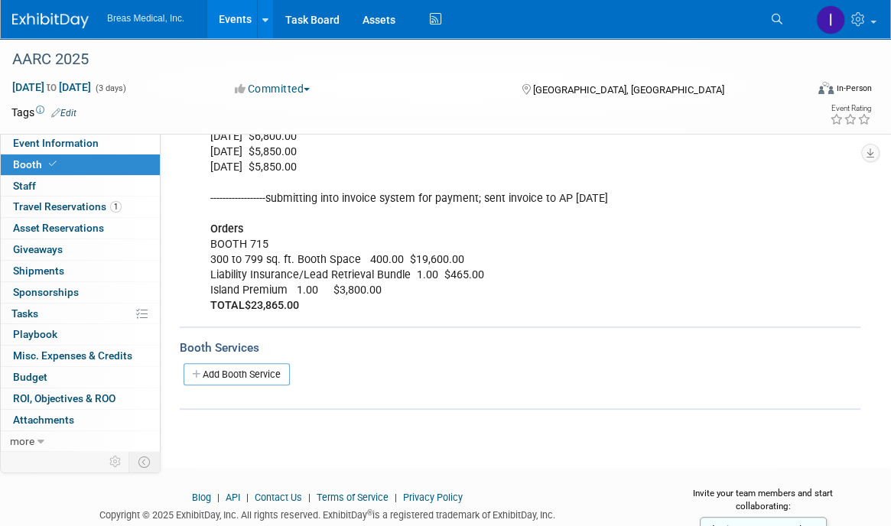
click at [239, 21] on link "Events" at bounding box center [235, 19] width 56 height 38
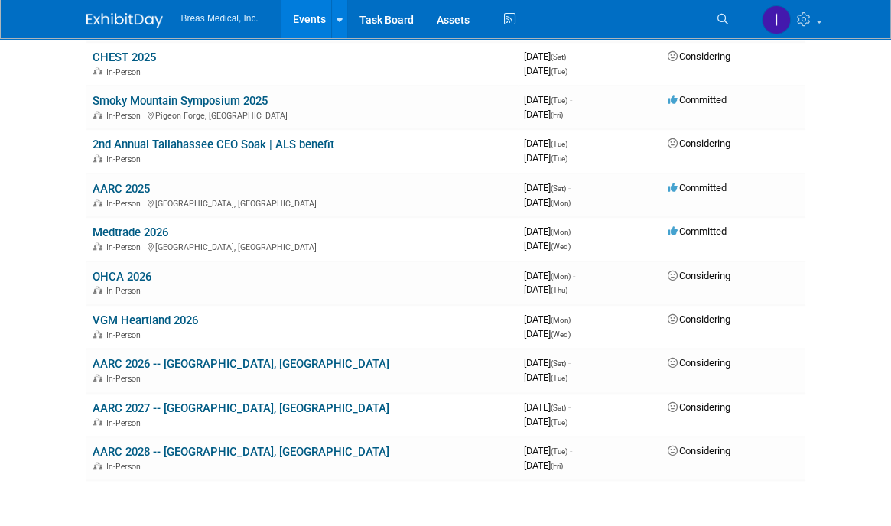
scroll to position [1289, 0]
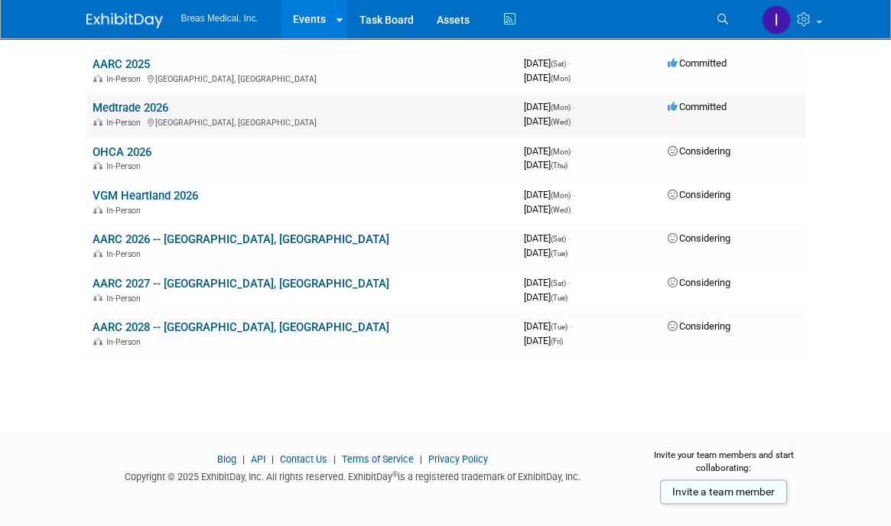
click at [148, 101] on link "Medtrade 2026" at bounding box center [131, 108] width 76 height 14
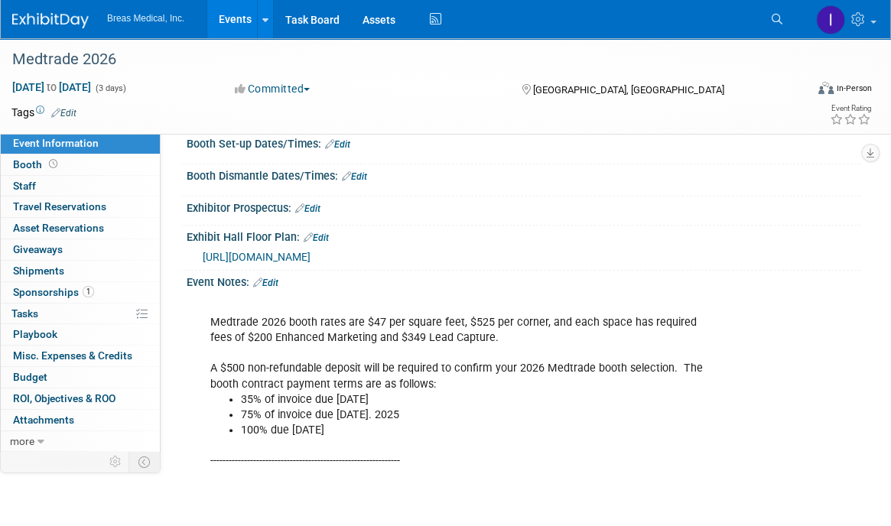
scroll to position [153, 0]
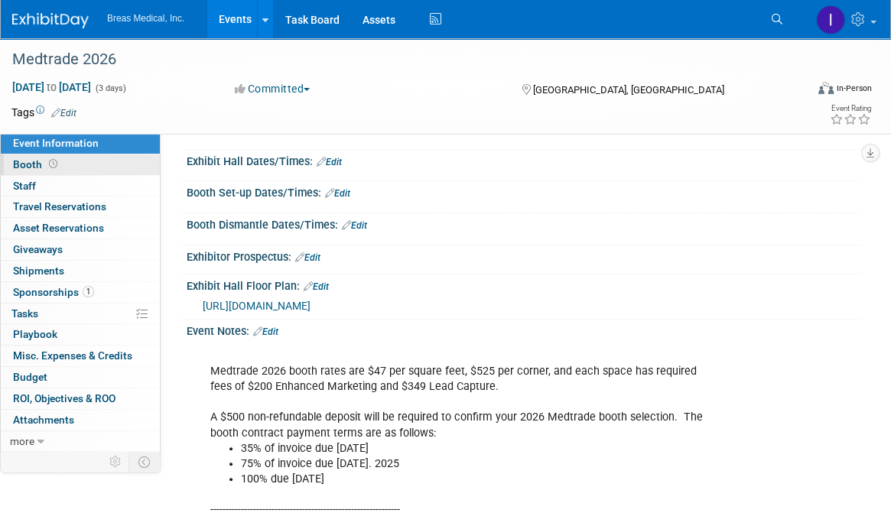
click at [31, 168] on span "Booth" at bounding box center [36, 164] width 47 height 12
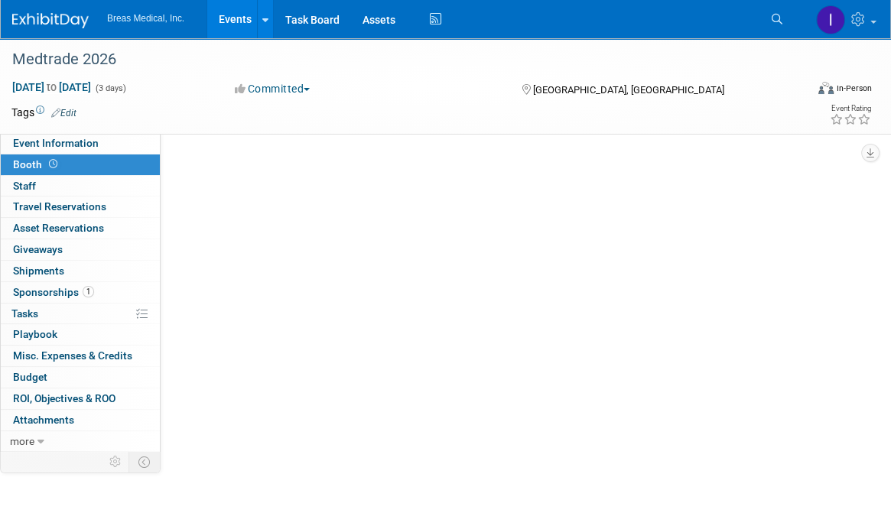
scroll to position [0, 0]
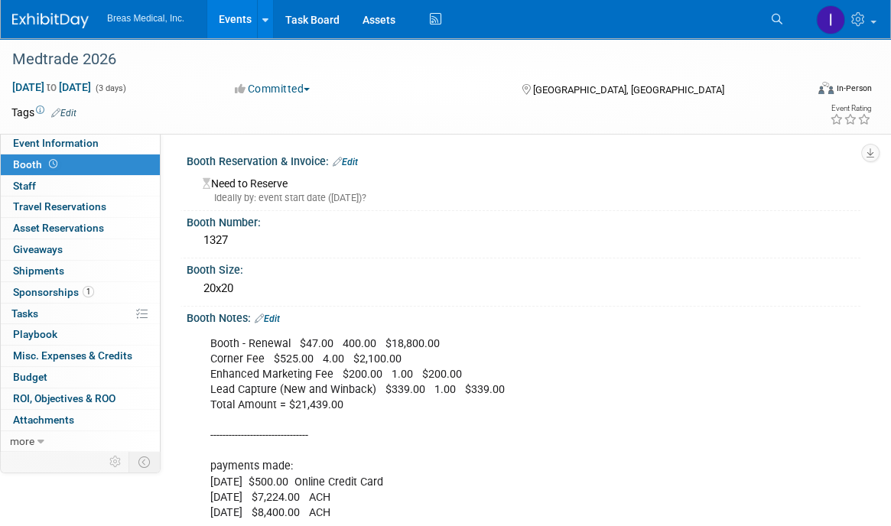
drag, startPoint x: 868, startPoint y: 471, endPoint x: 868, endPoint y: 435, distance: 36.0
click at [868, 471] on div "Event Information Event Info Booth Booth 0 Staff 0 Staff 0 Travel Reservations …" at bounding box center [445, 455] width 891 height 834
